Goal: Task Accomplishment & Management: Complete application form

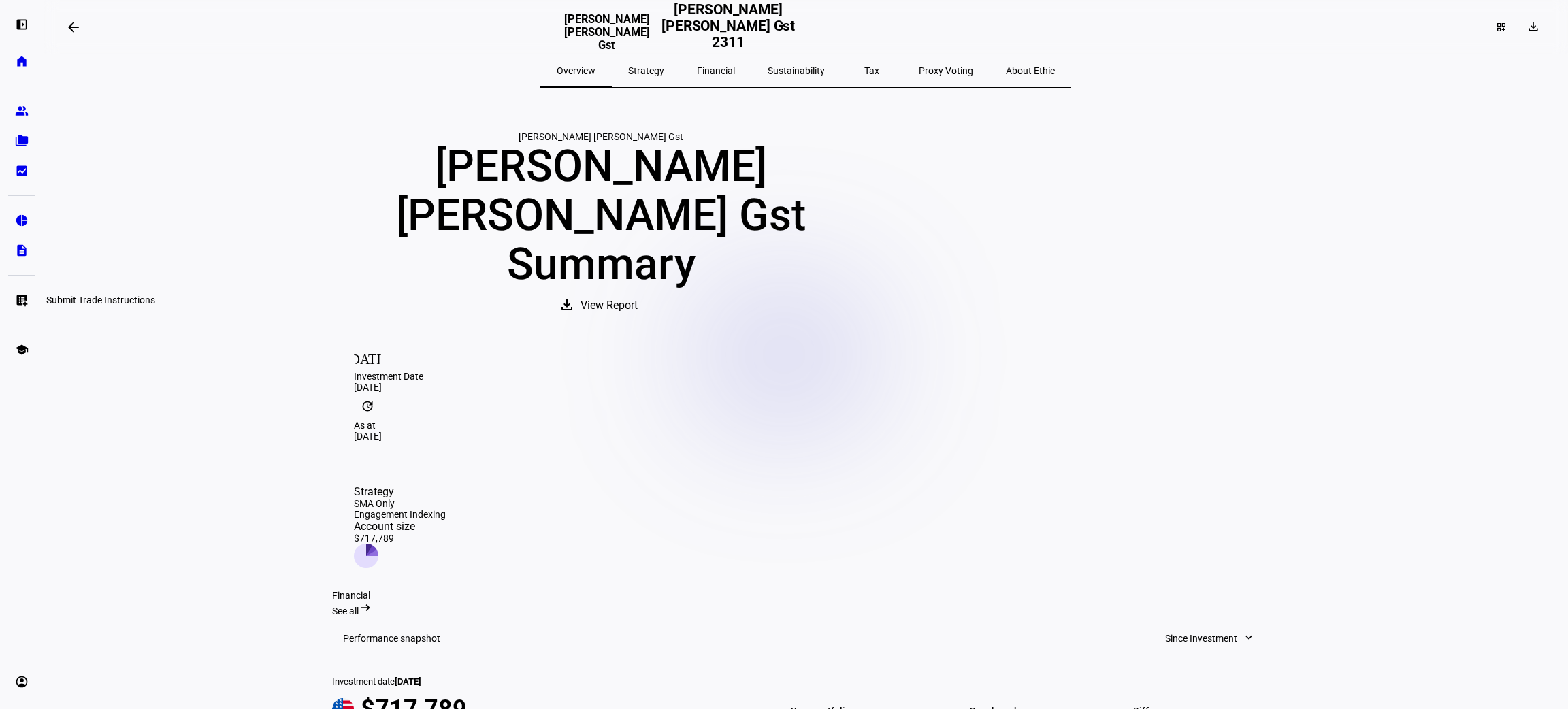
click at [17, 289] on link "list_alt_add Submit Trade Instructions" at bounding box center [22, 300] width 27 height 27
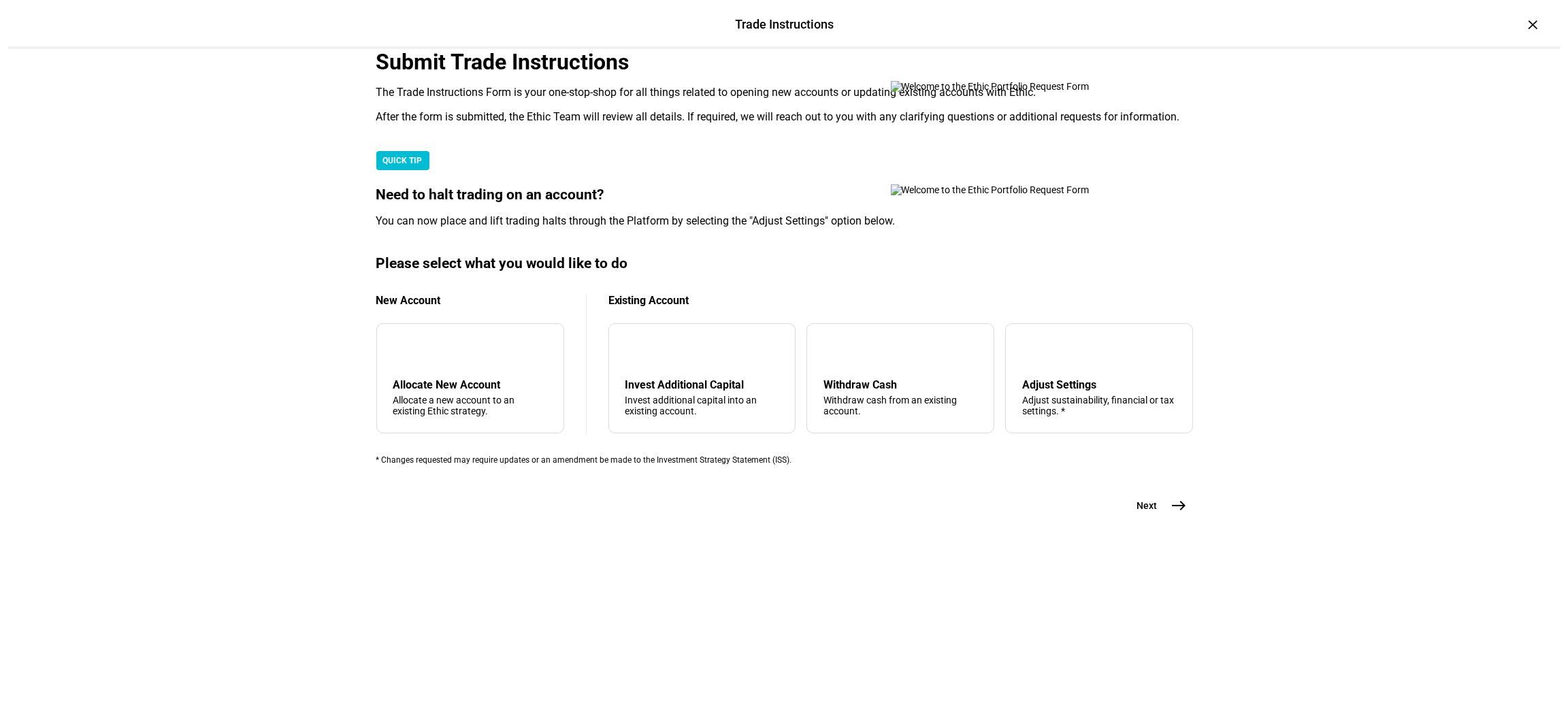
scroll to position [241, 0]
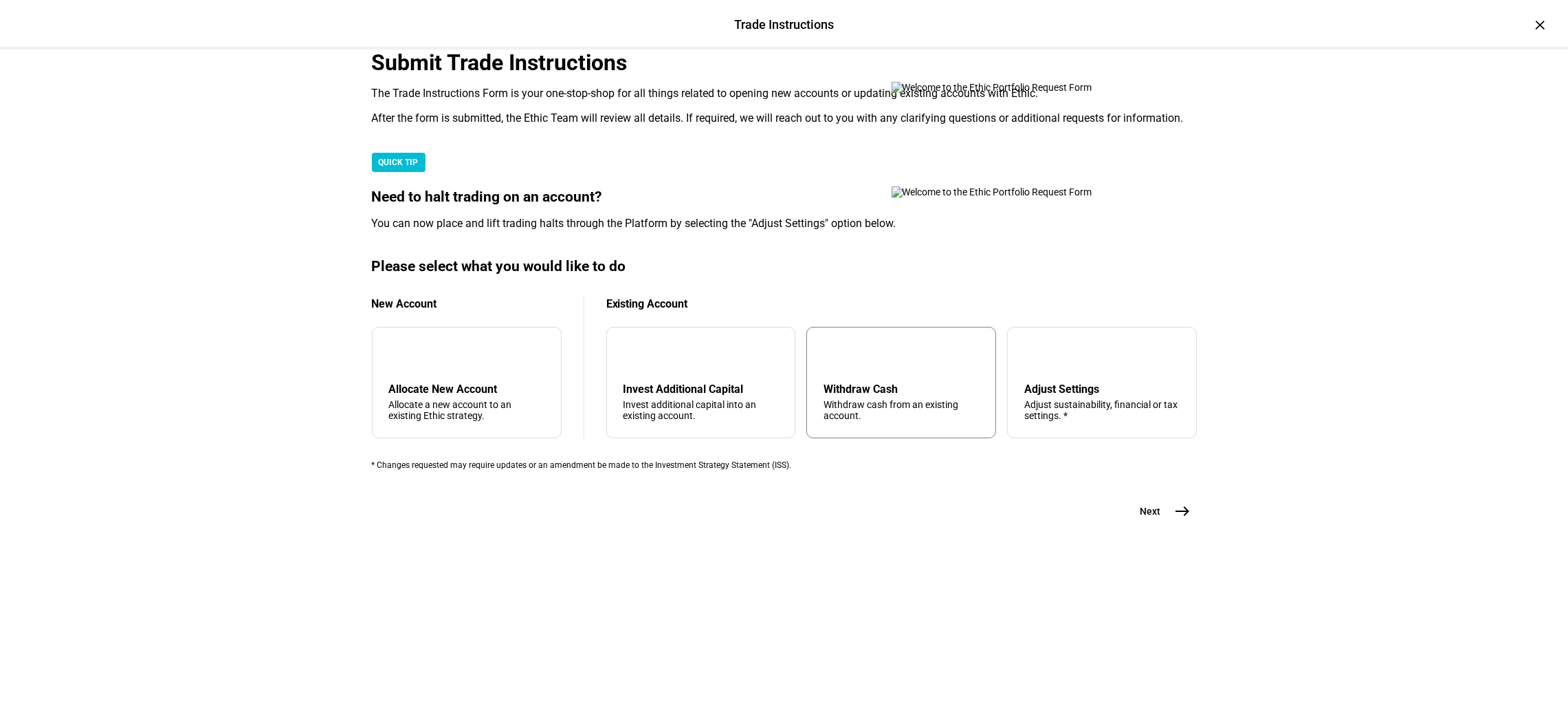
click at [894, 421] on div "Withdraw cash from an existing account." at bounding box center [901, 410] width 155 height 22
click at [1175, 519] on mat-icon "east" at bounding box center [1183, 511] width 17 height 17
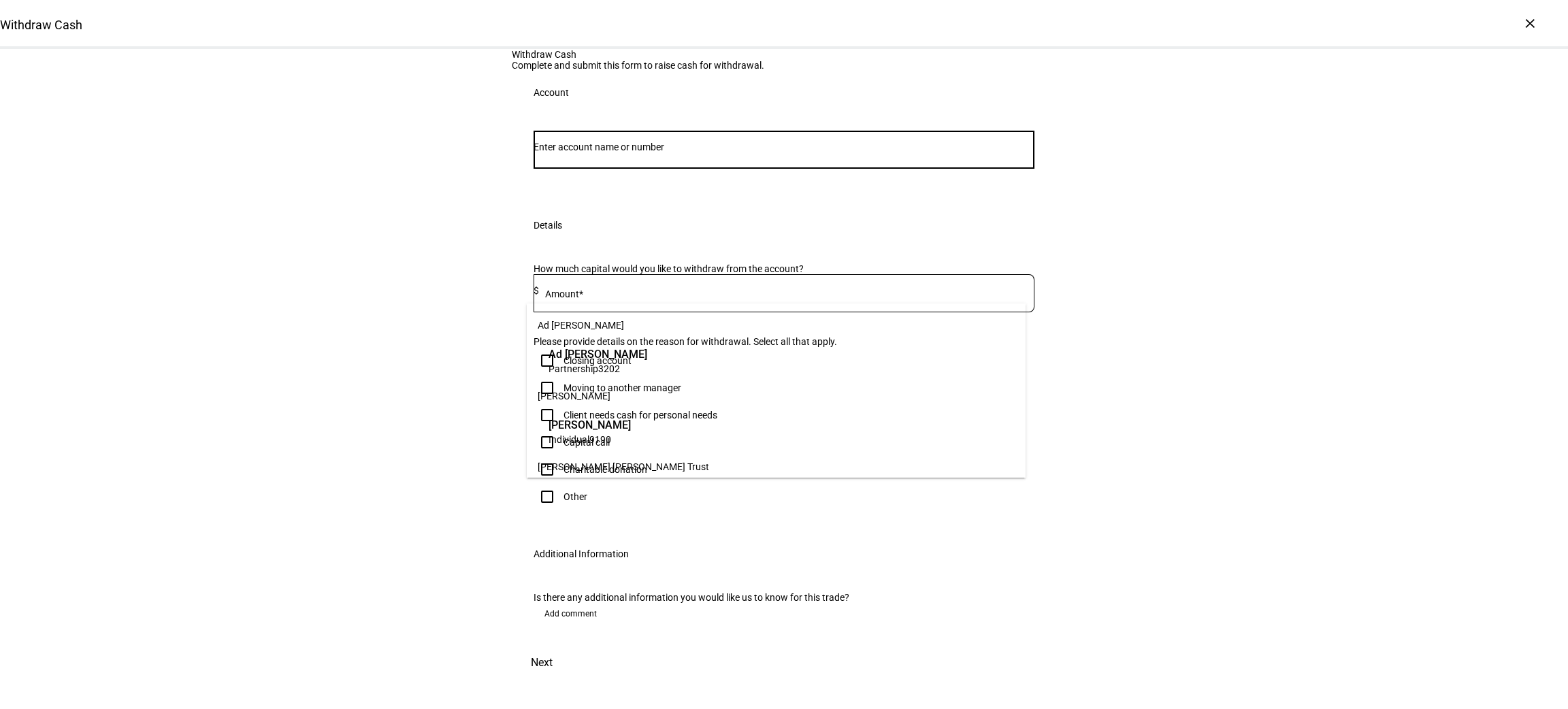
click at [706, 152] on input "Number" at bounding box center [784, 147] width 501 height 11
type input "pitt"
click at [623, 353] on span "[PERSON_NAME] s" at bounding box center [601, 353] width 104 height 16
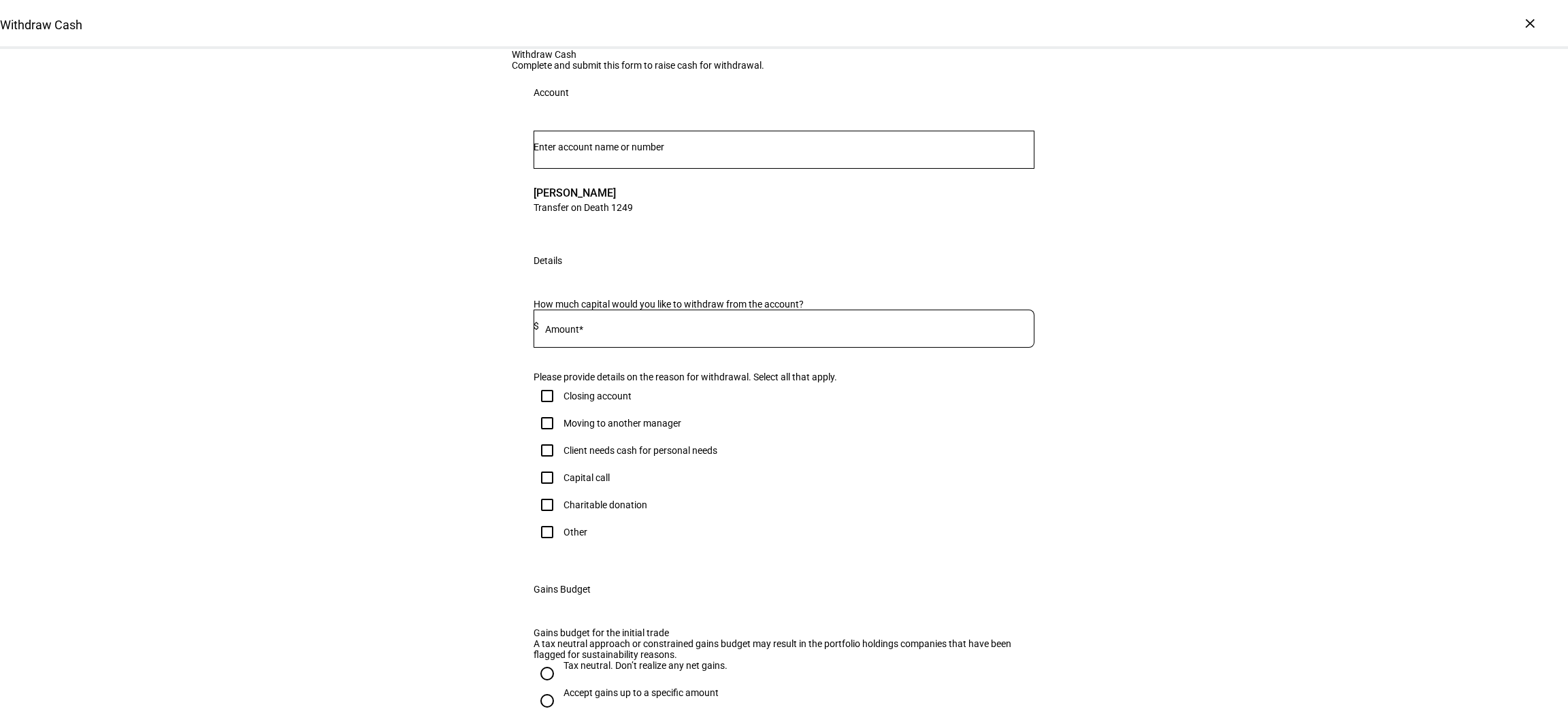
click at [631, 347] on div at bounding box center [787, 329] width 495 height 38
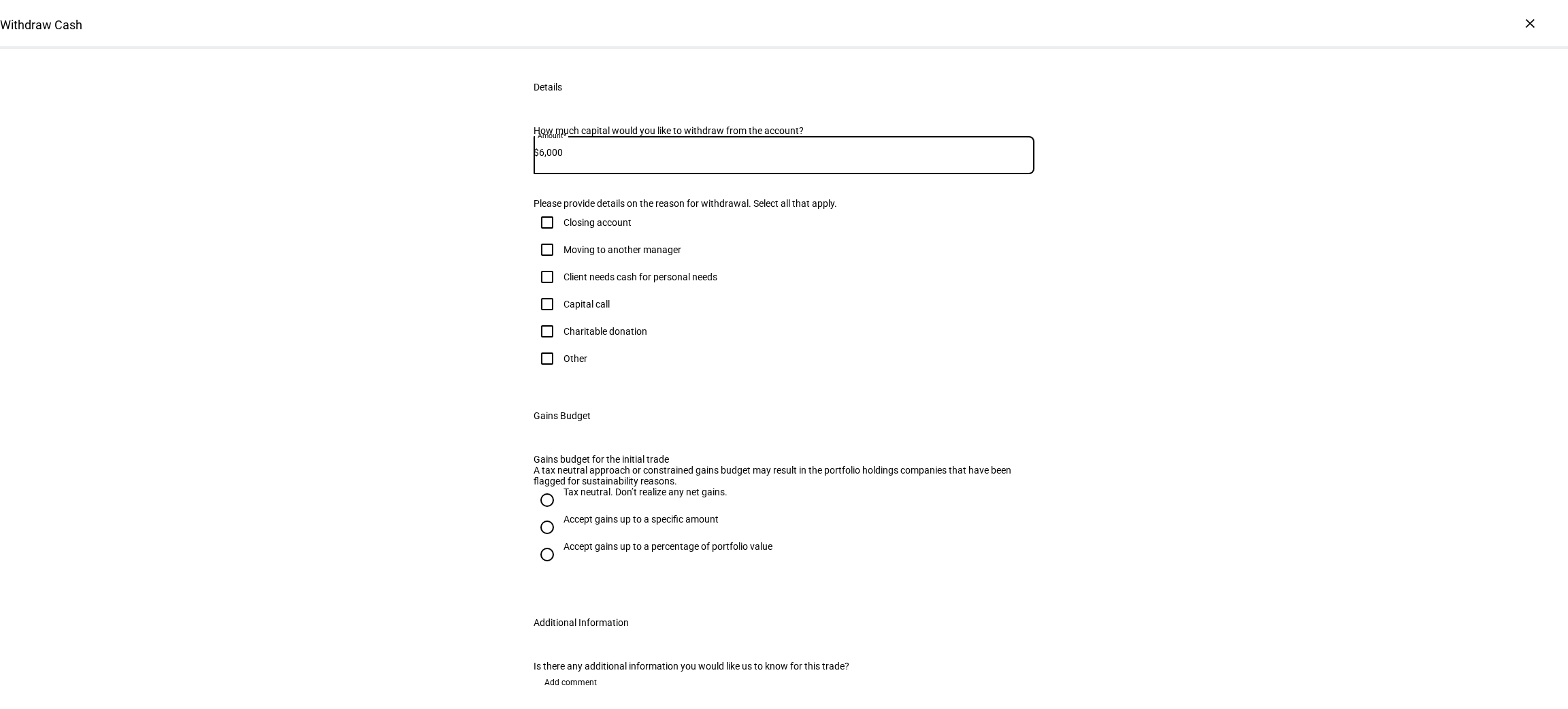
scroll to position [200, 0]
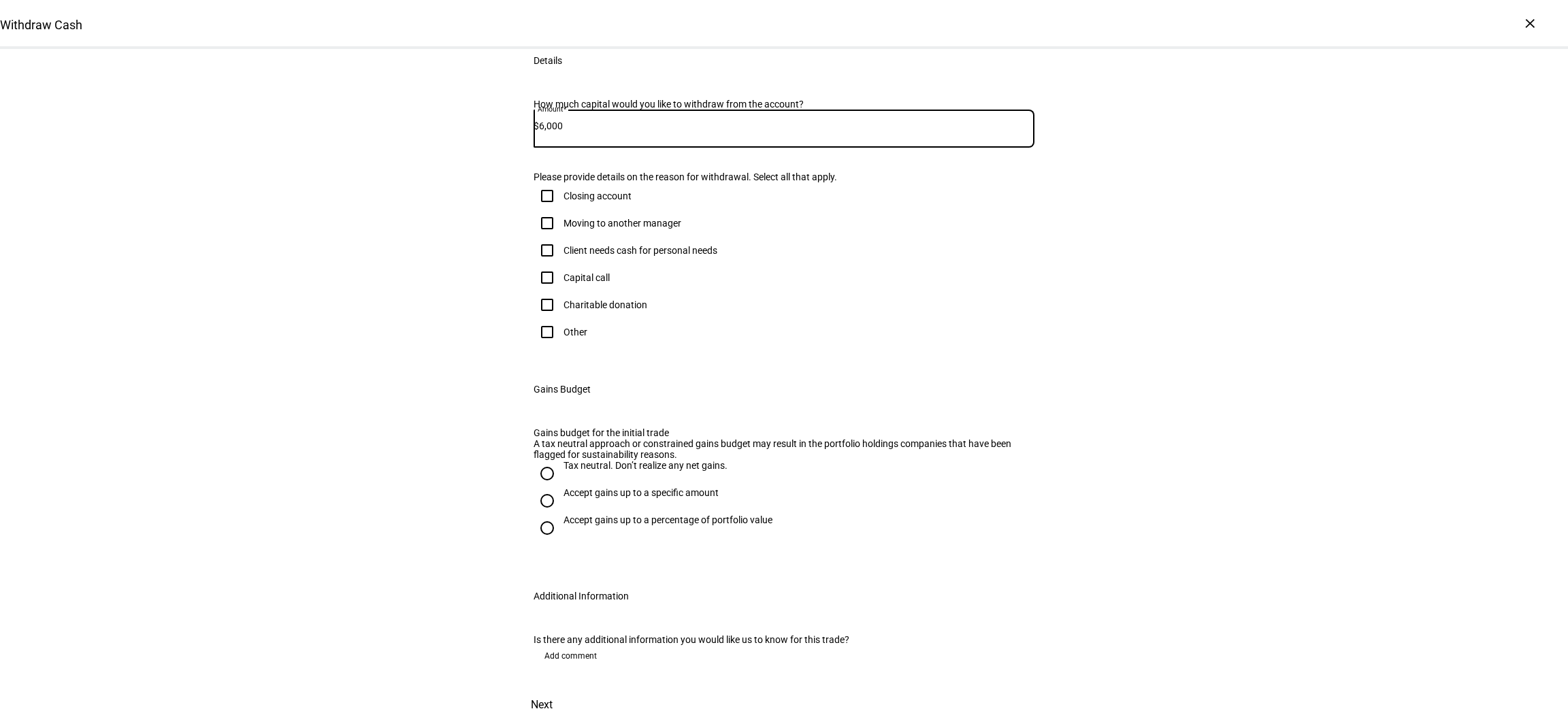
type input "6,000"
click at [538, 264] on input "Client needs cash for personal needs" at bounding box center [547, 250] width 27 height 27
checkbox input "true"
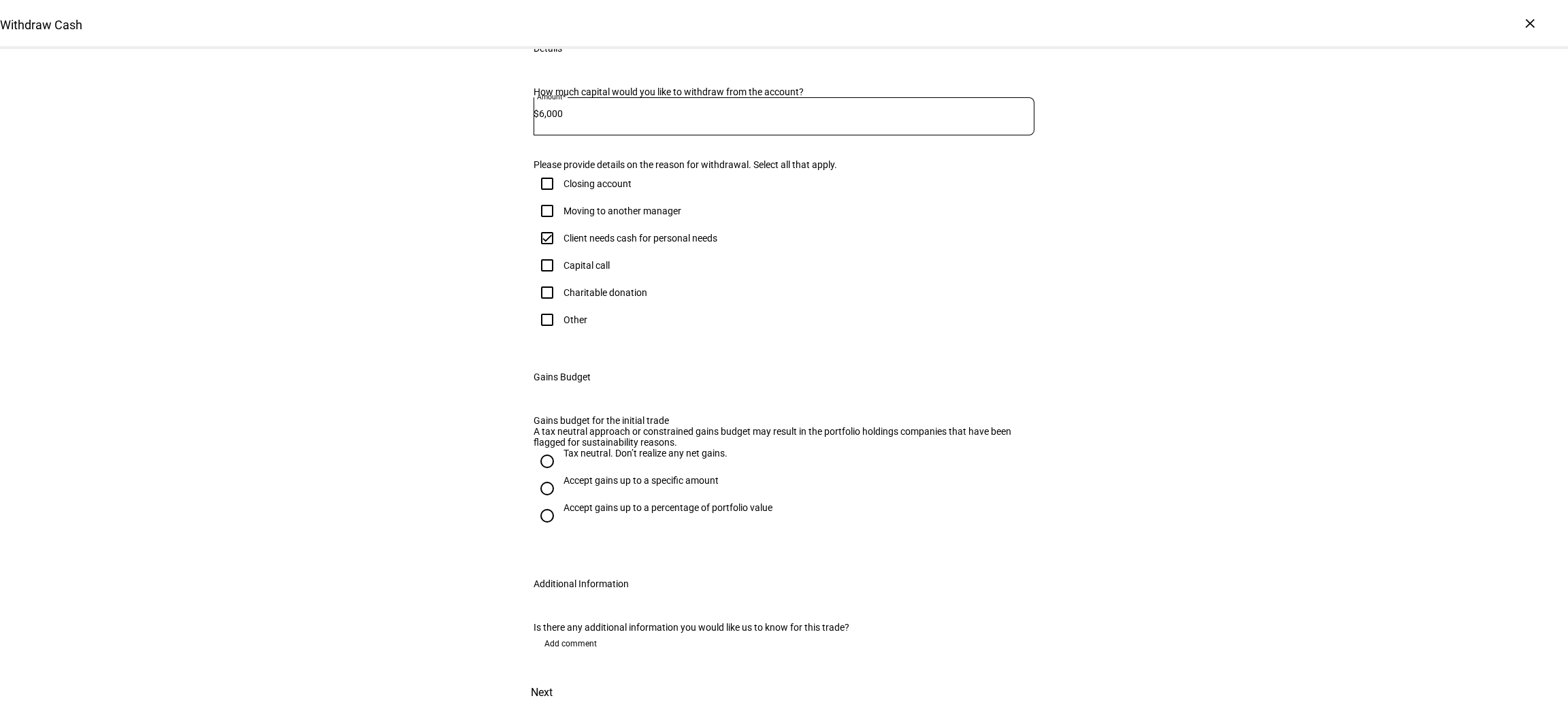
scroll to position [524, 0]
click at [540, 448] on input "Tax neutral. Don’t realize any net gains." at bounding box center [547, 461] width 27 height 27
radio input "true"
click at [553, 676] on span "Next" at bounding box center [542, 693] width 22 height 33
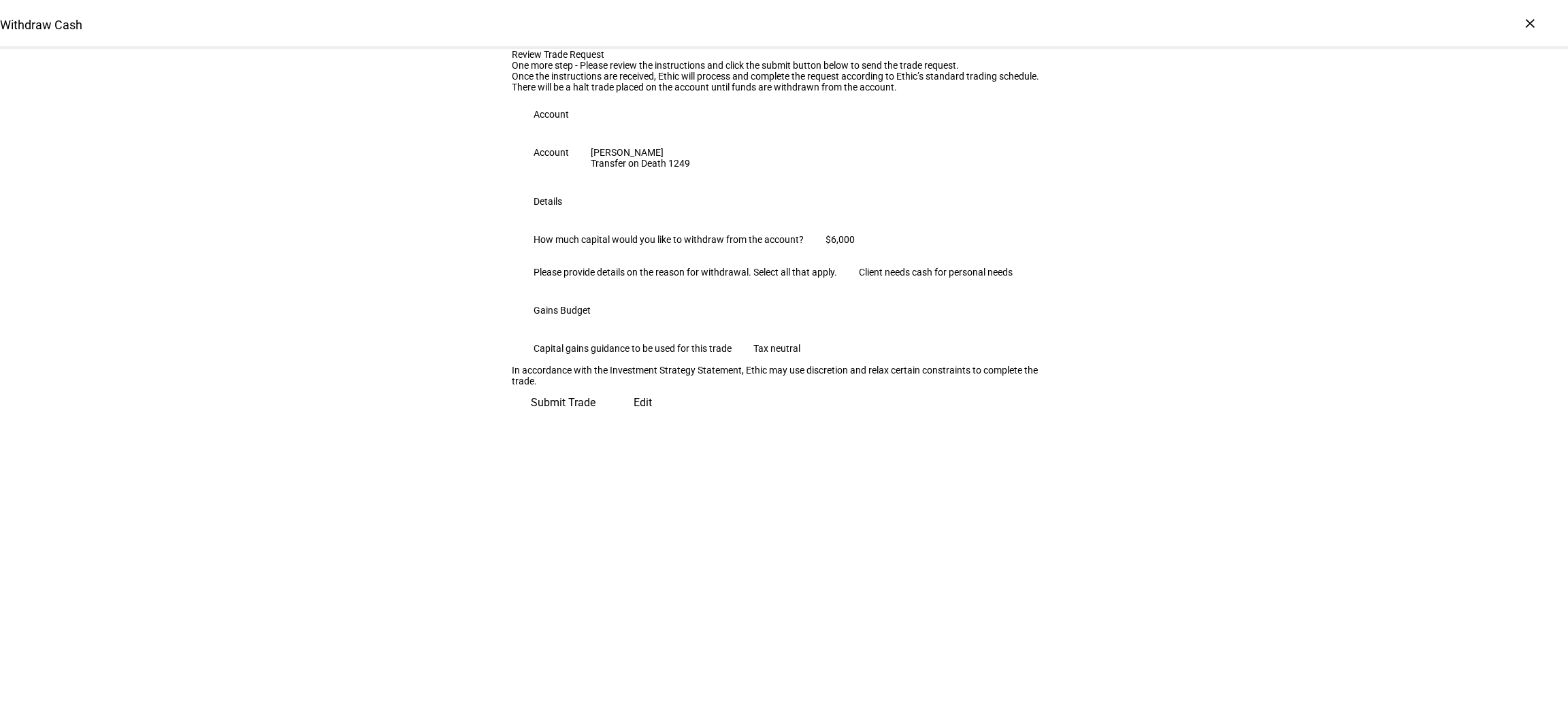
scroll to position [50, 0]
click at [595, 419] on span "Submit Trade" at bounding box center [563, 403] width 65 height 33
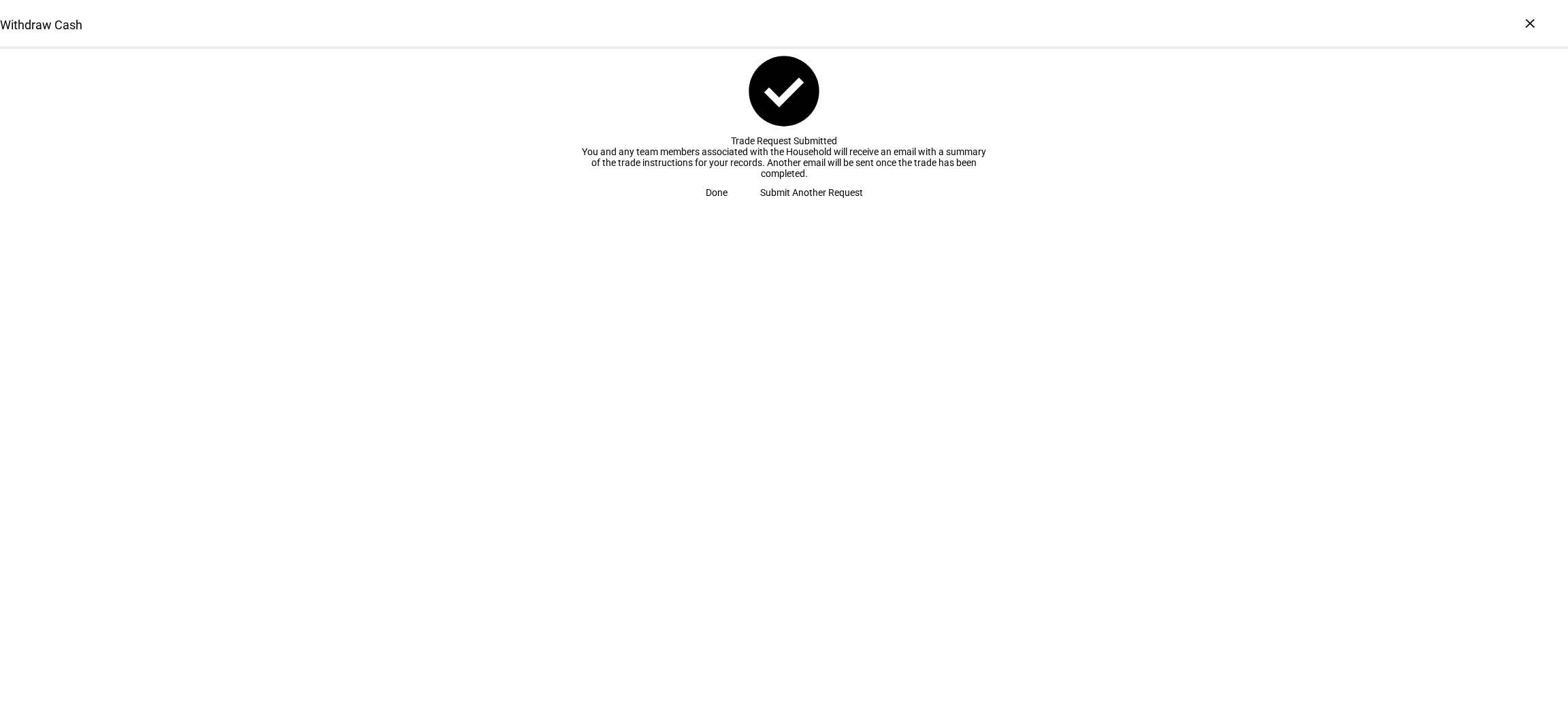
click at [727, 206] on span "Done" at bounding box center [717, 193] width 22 height 27
